Goal: Task Accomplishment & Management: Complete application form

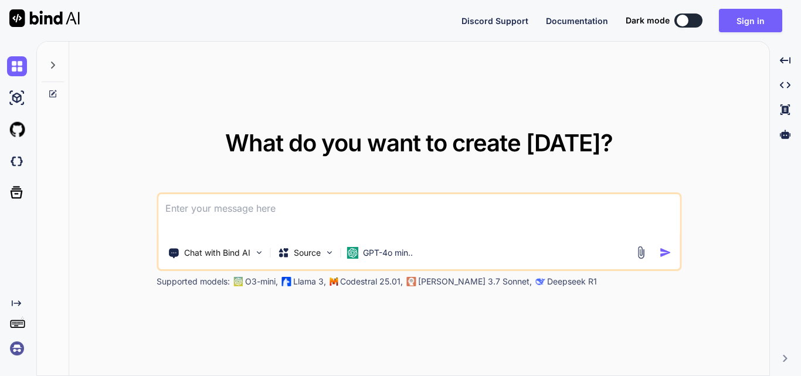
click at [687, 19] on div at bounding box center [683, 21] width 12 height 12
type textarea "x"
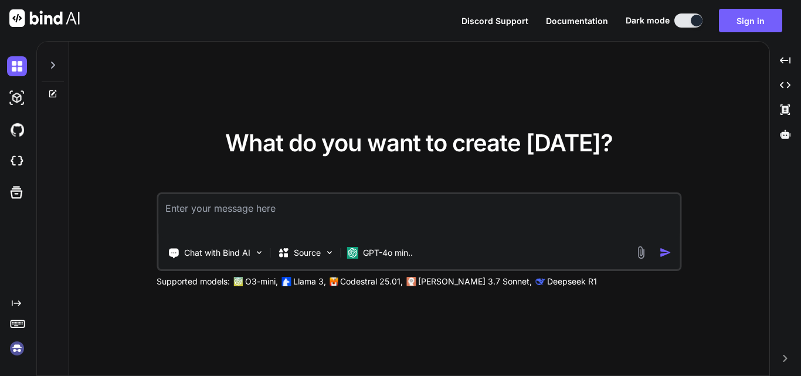
click at [198, 208] on textarea at bounding box center [418, 215] width 521 height 43
paste textarea
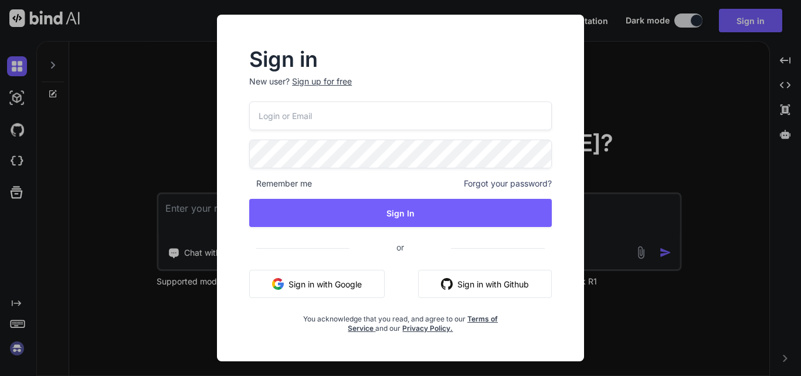
click at [379, 124] on input "email" at bounding box center [400, 115] width 303 height 29
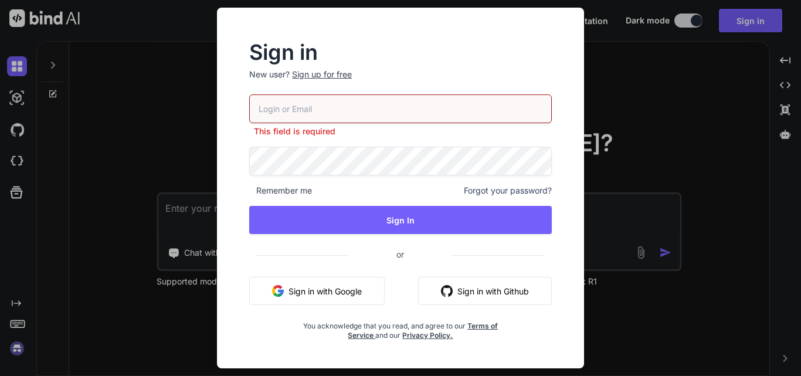
click at [342, 73] on div "Sign up for free" at bounding box center [322, 75] width 60 height 12
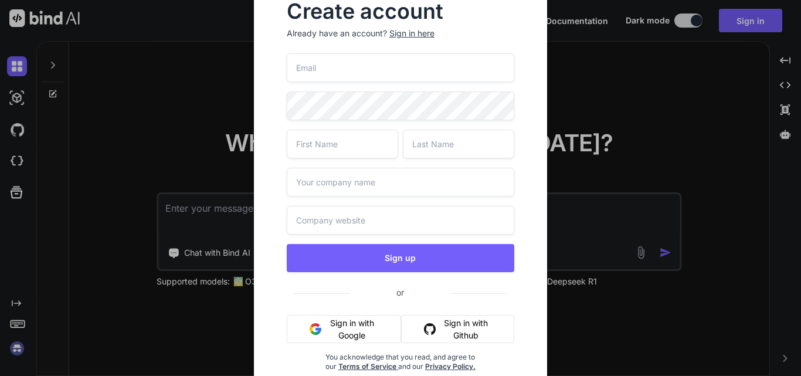
click at [348, 65] on input "email" at bounding box center [401, 67] width 228 height 29
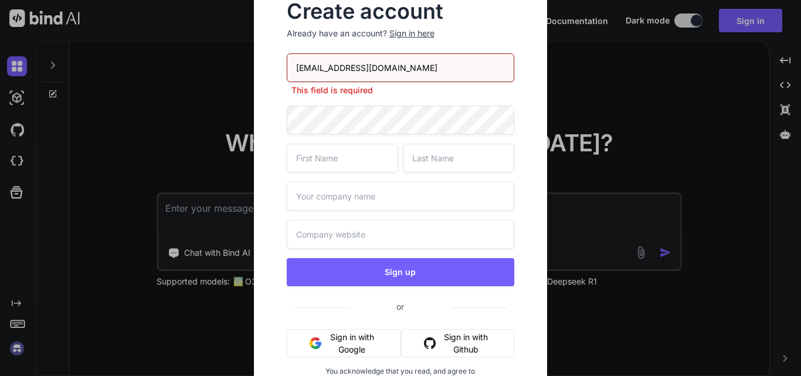
type input "[EMAIL_ADDRESS][DOMAIN_NAME]"
click at [321, 120] on div "[EMAIL_ADDRESS][DOMAIN_NAME] This field is required Sign up or Sign in with Goo…" at bounding box center [401, 233] width 228 height 360
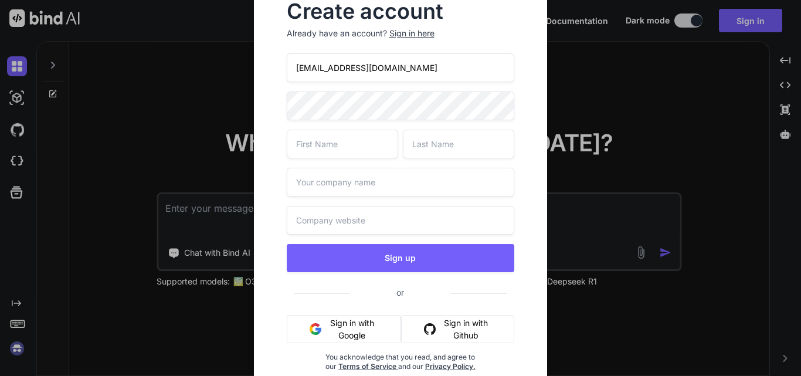
click at [324, 145] on input "text" at bounding box center [342, 144] width 111 height 29
type input "nobo"
click at [438, 144] on input "text" at bounding box center [458, 144] width 111 height 29
type input "biso"
click at [376, 143] on input "nobo" at bounding box center [342, 144] width 111 height 29
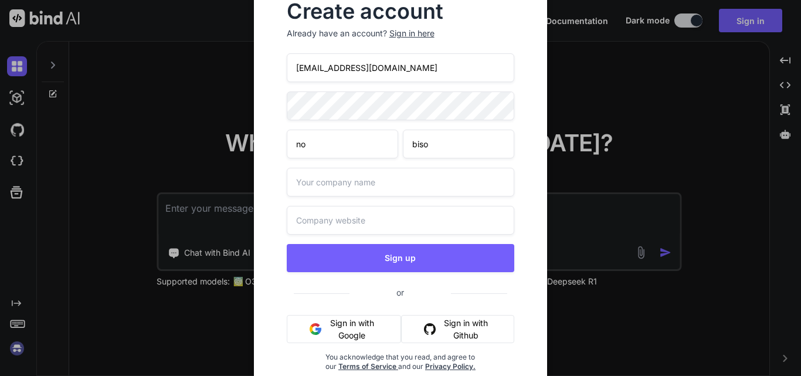
type input "no"
click at [369, 185] on input "text" at bounding box center [401, 182] width 228 height 29
type input "luxuury"
click at [379, 215] on input "text" at bounding box center [401, 220] width 228 height 29
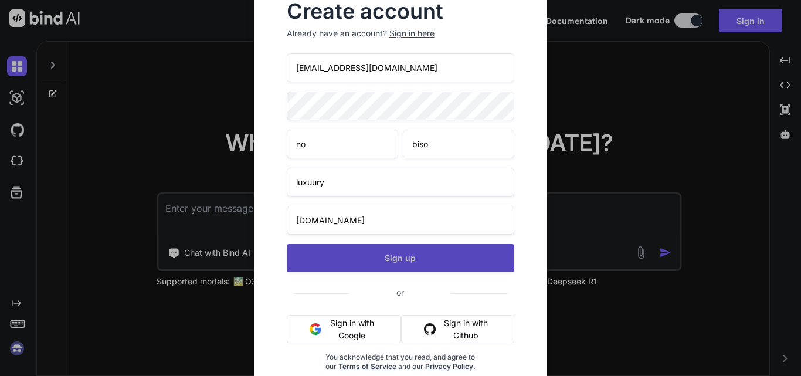
type input "[DOMAIN_NAME]"
click at [386, 256] on button "Sign up" at bounding box center [401, 258] width 228 height 28
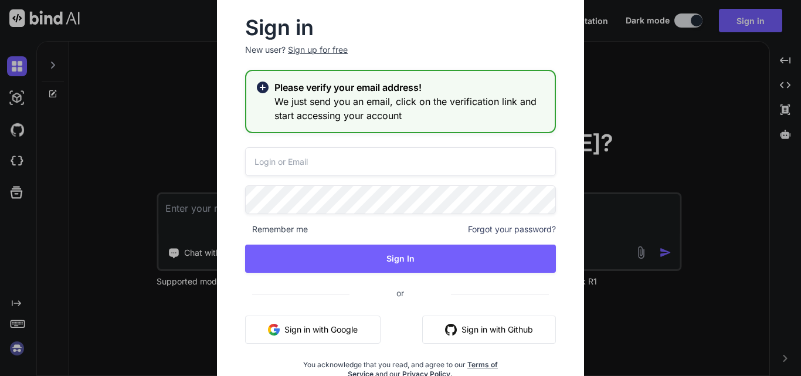
click at [701, 121] on div "Sign in New user? Sign up for free Please verify your email address! We just se…" at bounding box center [400, 188] width 801 height 376
click at [701, 121] on div "What do you want to create [DATE]? Chat with Bind AI Source GPT-4o min.. Suppor…" at bounding box center [419, 209] width 700 height 335
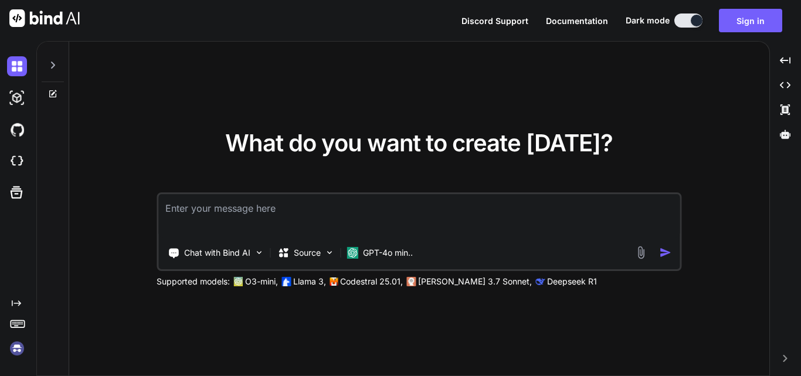
click at [508, 108] on div "What do you want to create [DATE]? Chat with Bind AI Source GPT-4o min.. Suppor…" at bounding box center [419, 209] width 700 height 335
click at [738, 23] on button "Sign in" at bounding box center [750, 20] width 63 height 23
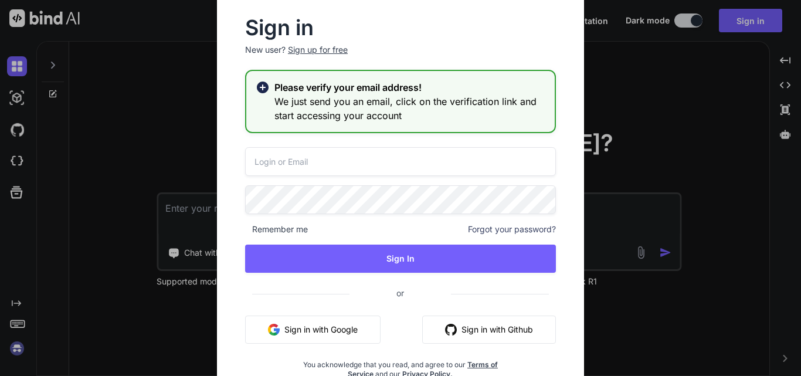
click at [320, 158] on input "email" at bounding box center [400, 161] width 311 height 29
type input "[EMAIL_ADDRESS][DOMAIN_NAME]"
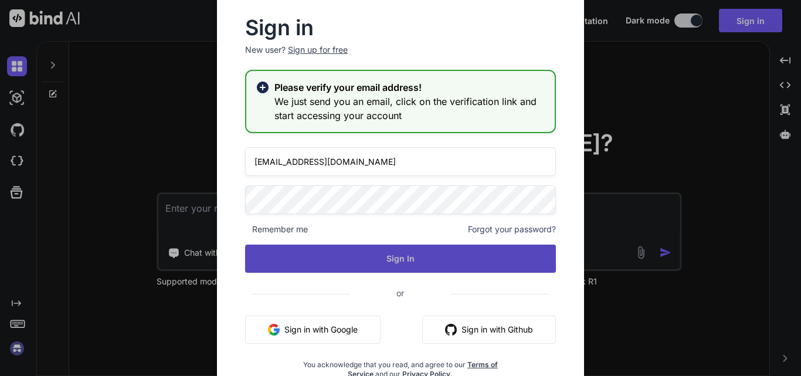
click at [335, 260] on button "Sign In" at bounding box center [400, 259] width 311 height 28
click at [469, 255] on button "Sign In" at bounding box center [400, 259] width 311 height 28
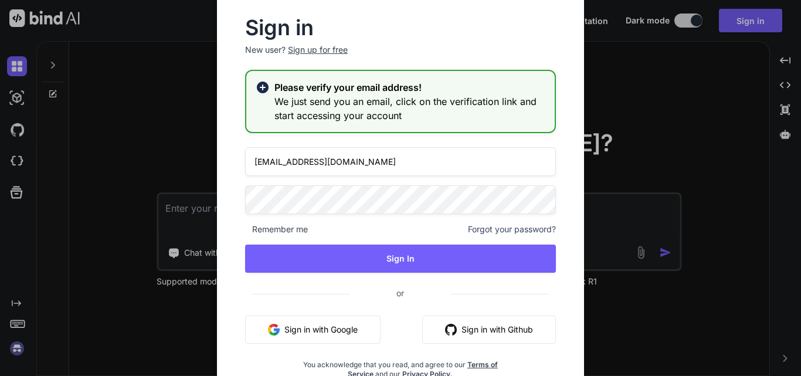
click at [362, 103] on h3 "We just send you an email, click on the verification link and start accessing y…" at bounding box center [409, 108] width 271 height 28
click at [373, 79] on div "Please verify your email address! We just send you an email, click on the verif…" at bounding box center [400, 101] width 311 height 63
